Goal: Browse casually: Explore the website without a specific task or goal

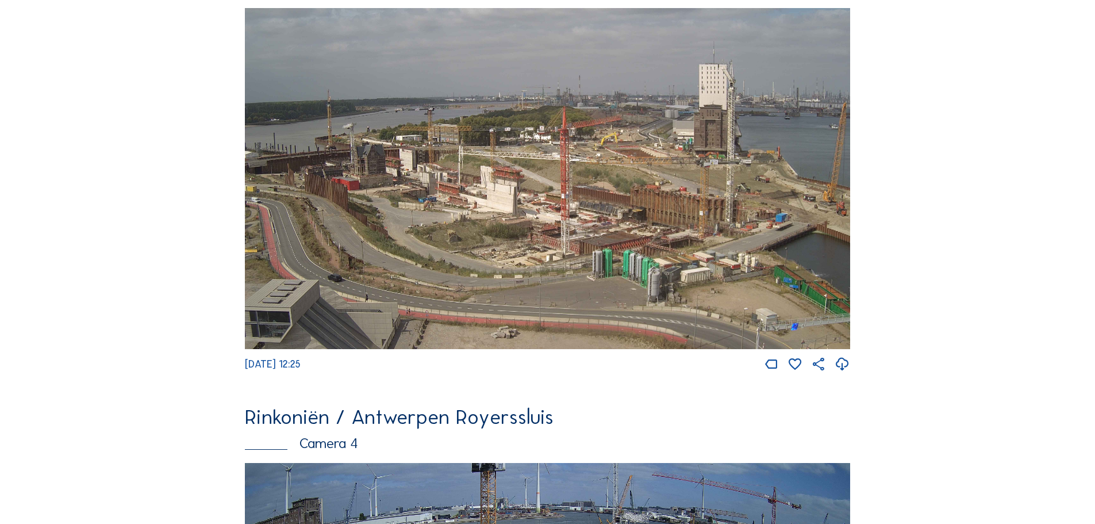
scroll to position [1898, 0]
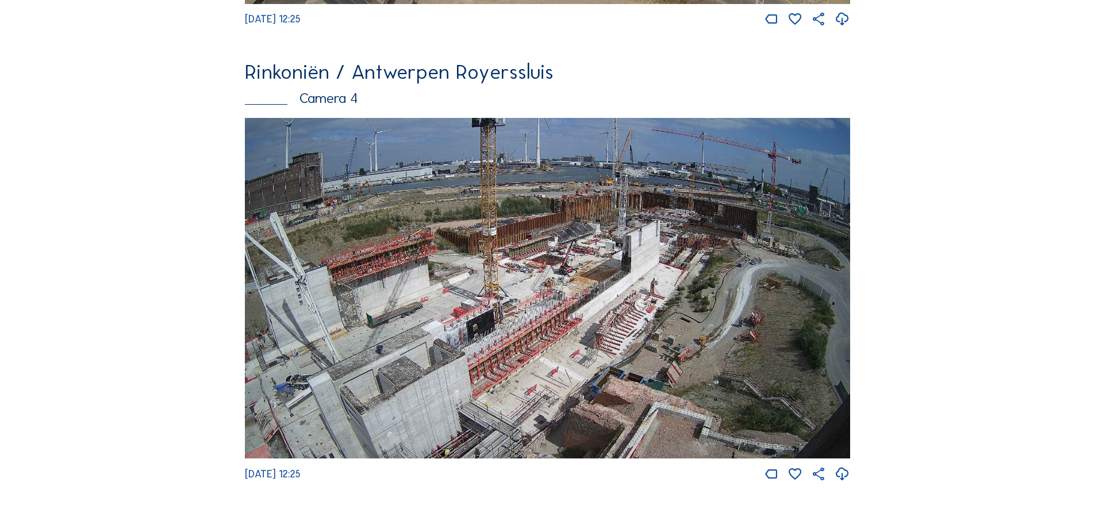
click at [388, 312] on img at bounding box center [547, 288] width 605 height 341
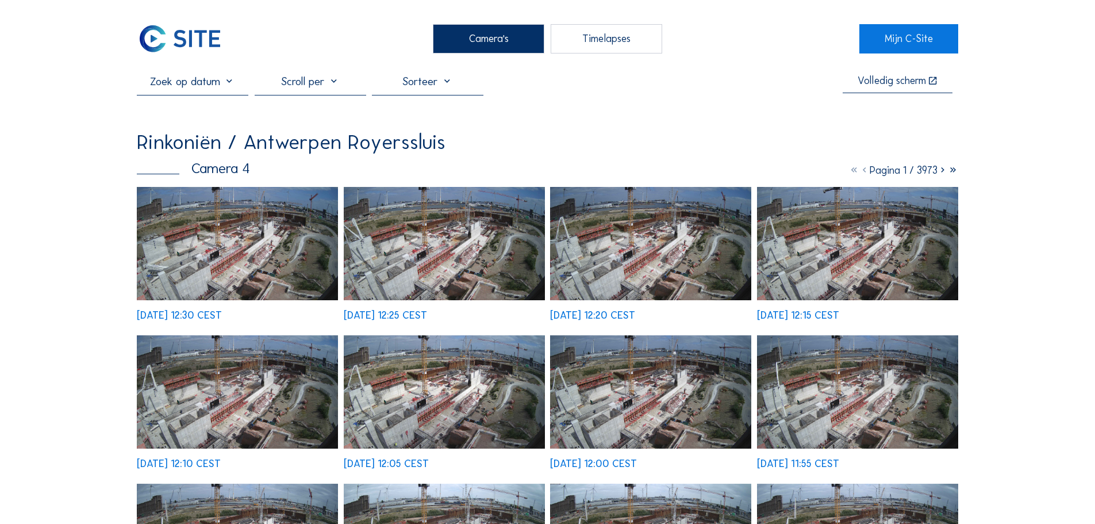
click at [206, 254] on img at bounding box center [237, 243] width 201 height 113
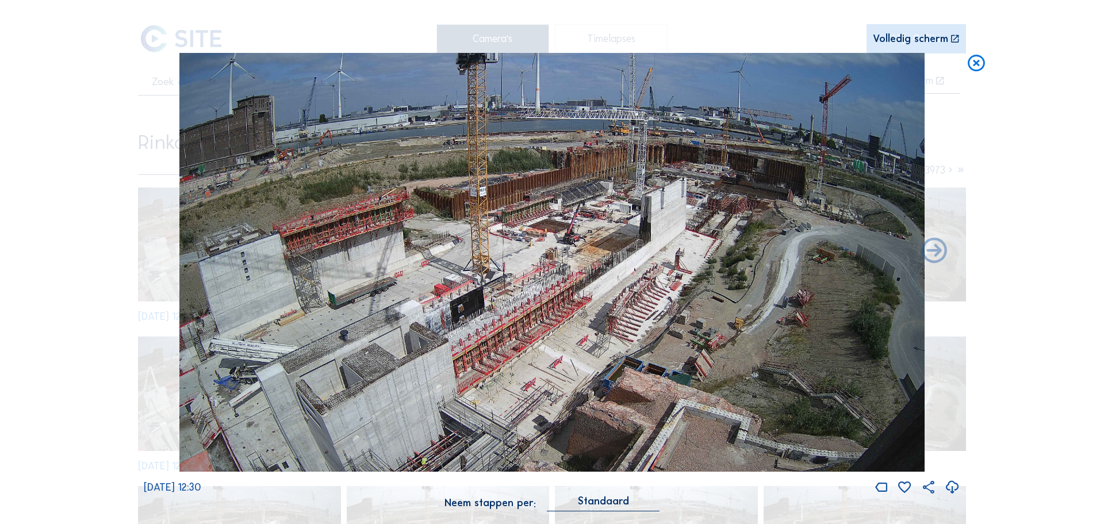
click at [977, 62] on icon at bounding box center [976, 63] width 21 height 21
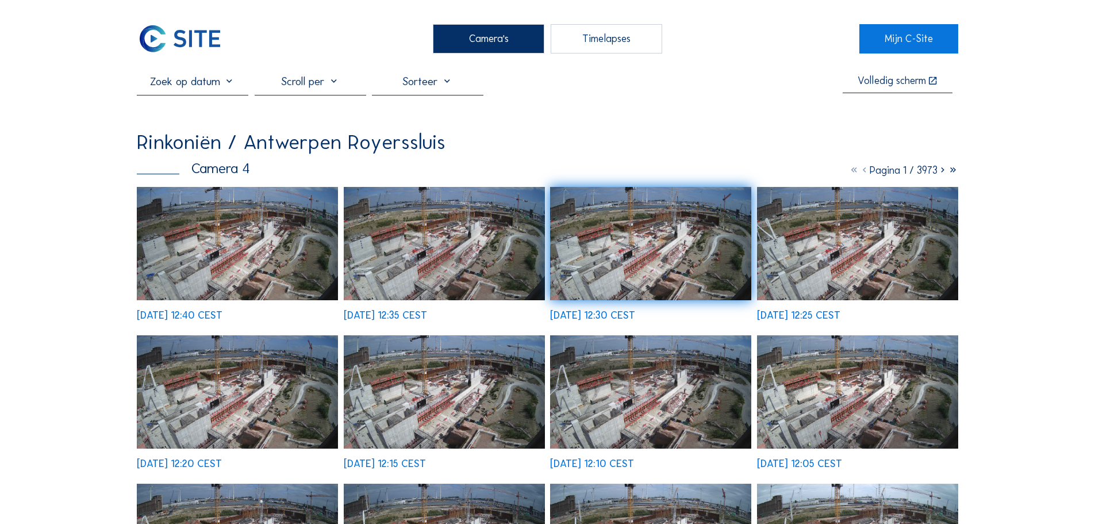
click at [313, 239] on img at bounding box center [237, 243] width 201 height 113
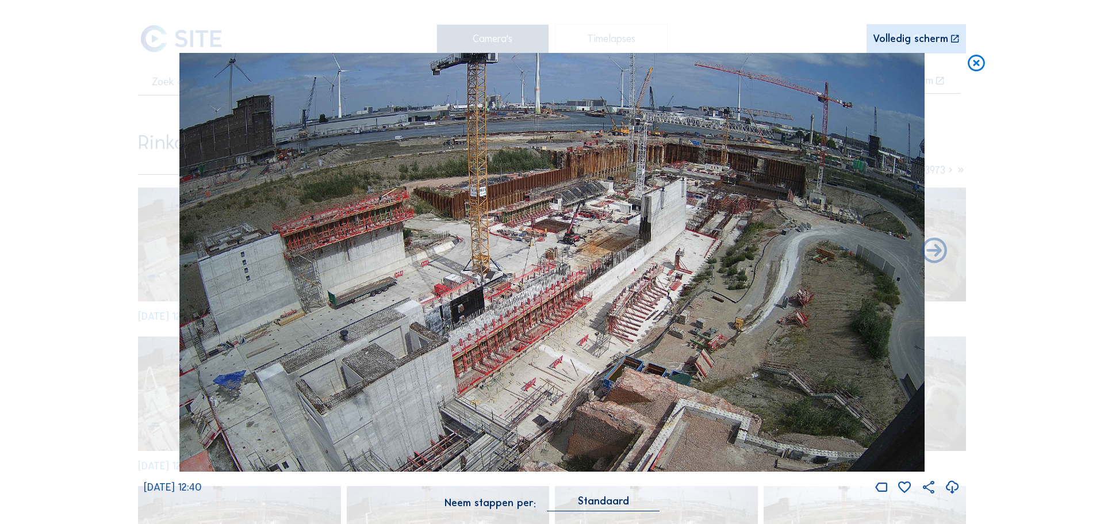
click at [980, 60] on icon at bounding box center [976, 63] width 21 height 21
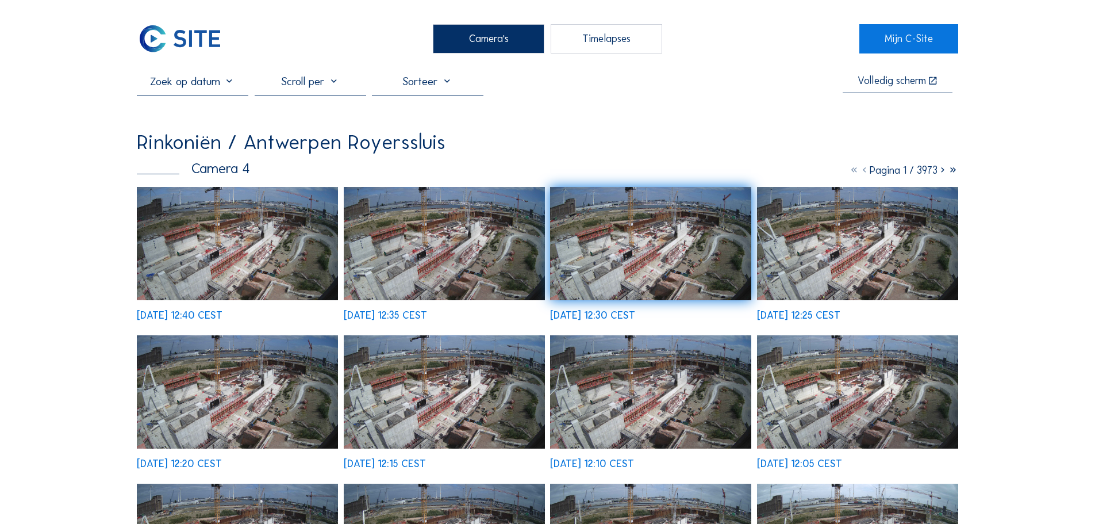
drag, startPoint x: 977, startPoint y: 113, endPoint x: 887, endPoint y: 121, distance: 91.2
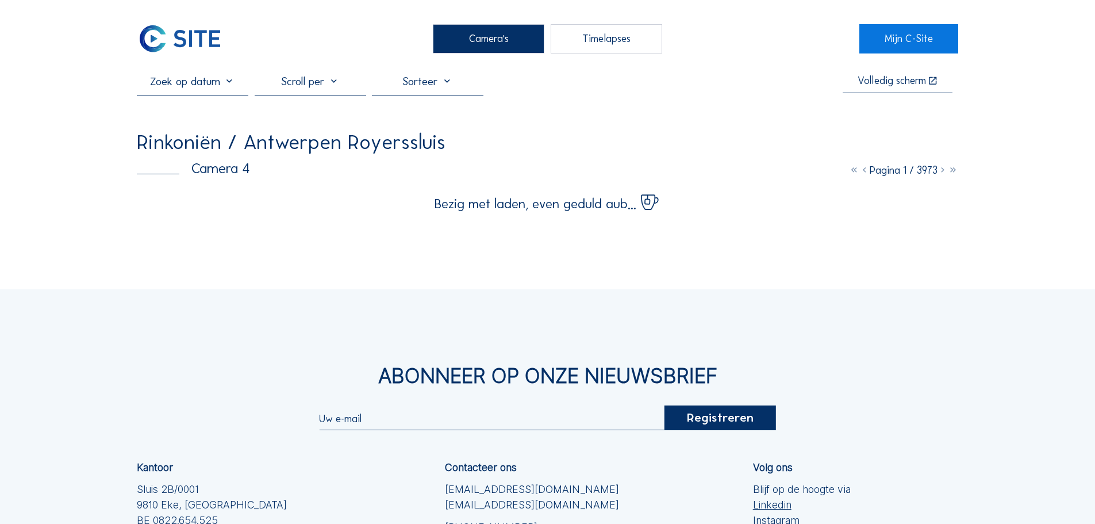
click at [187, 45] on img at bounding box center [180, 38] width 86 height 29
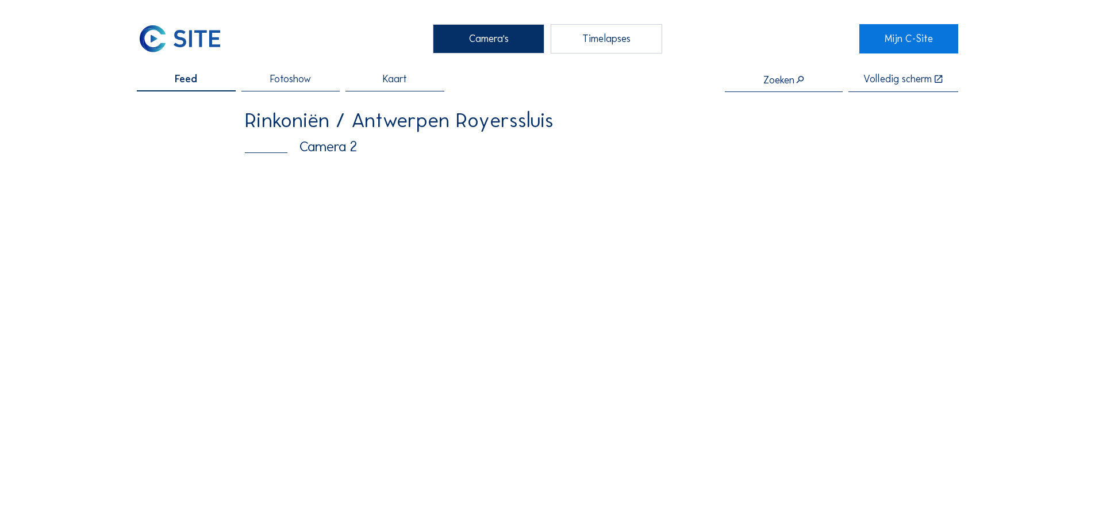
scroll to position [57, 0]
